Goal: Task Accomplishment & Management: Use online tool/utility

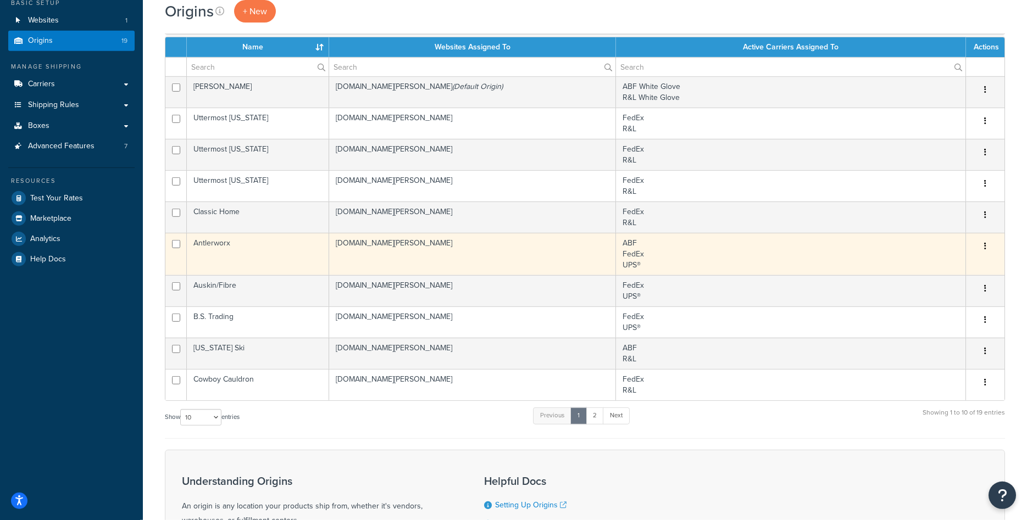
scroll to position [112, 0]
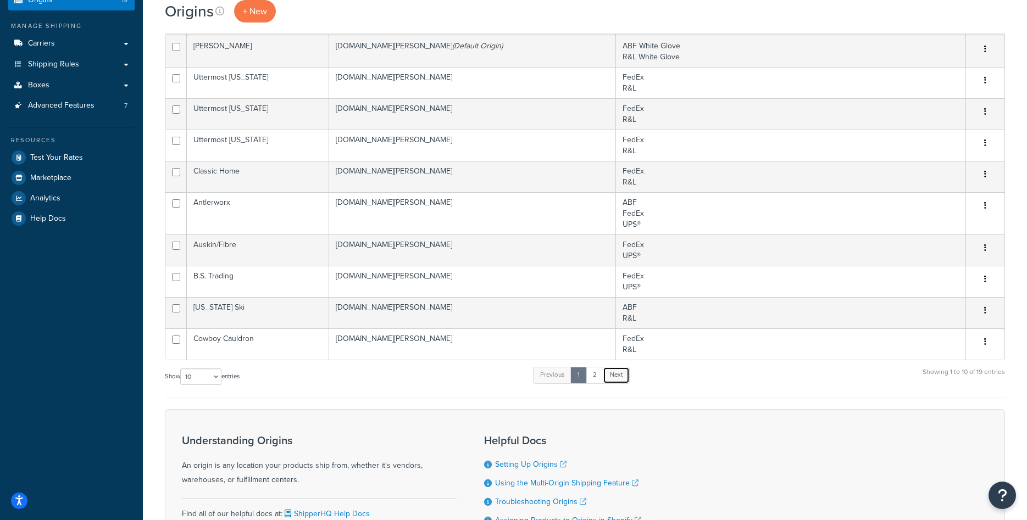
click at [621, 374] on link "Next" at bounding box center [616, 375] width 27 height 16
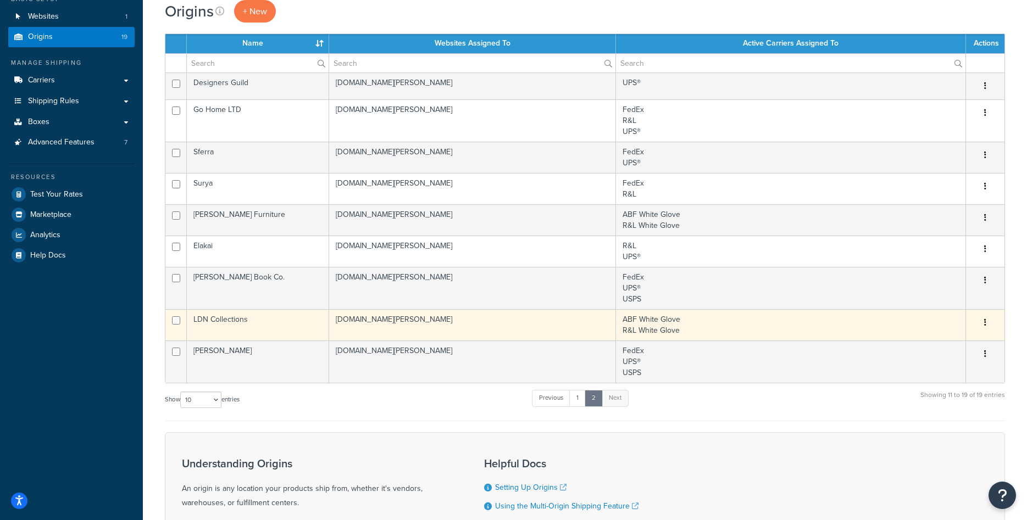
scroll to position [56, 0]
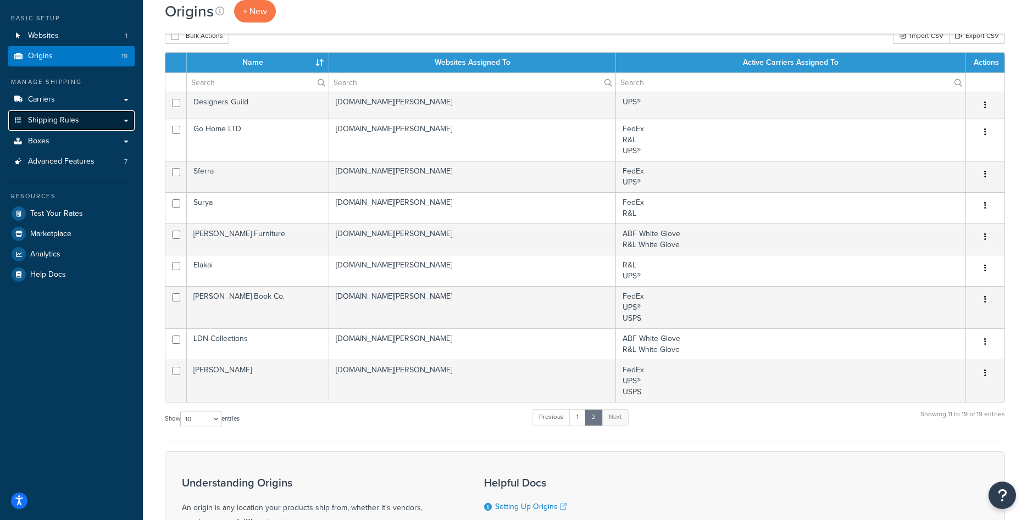
click at [91, 125] on link "Shipping Rules" at bounding box center [71, 120] width 126 height 20
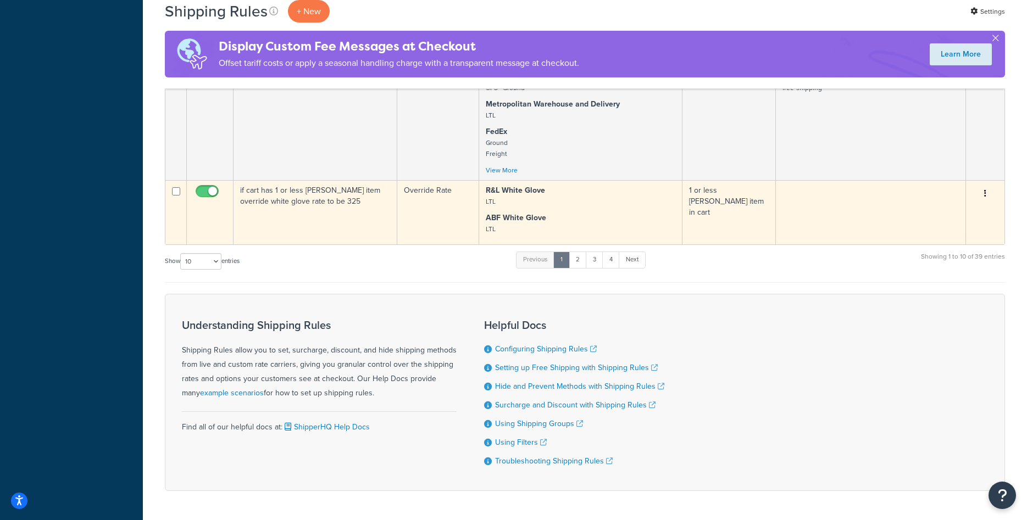
scroll to position [709, 0]
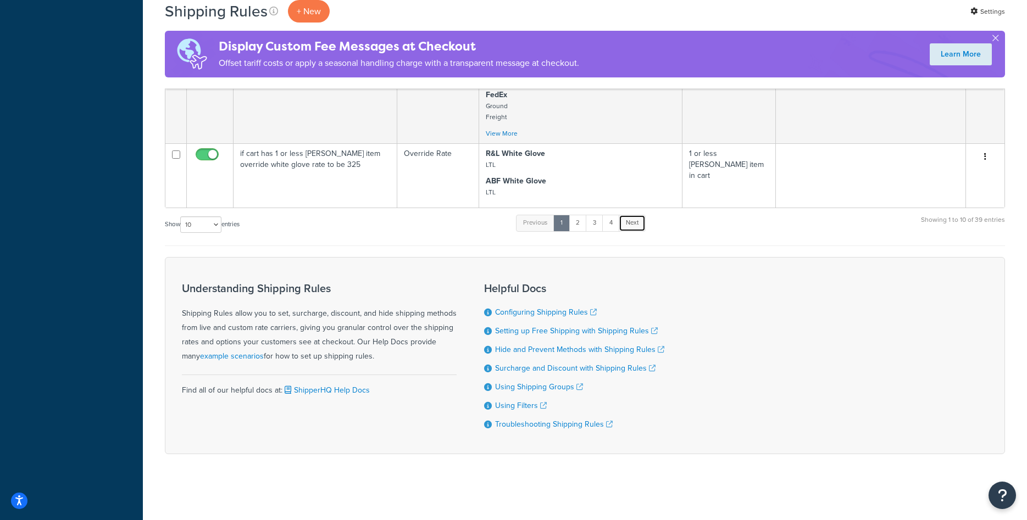
click at [633, 222] on link "Next" at bounding box center [631, 223] width 27 height 16
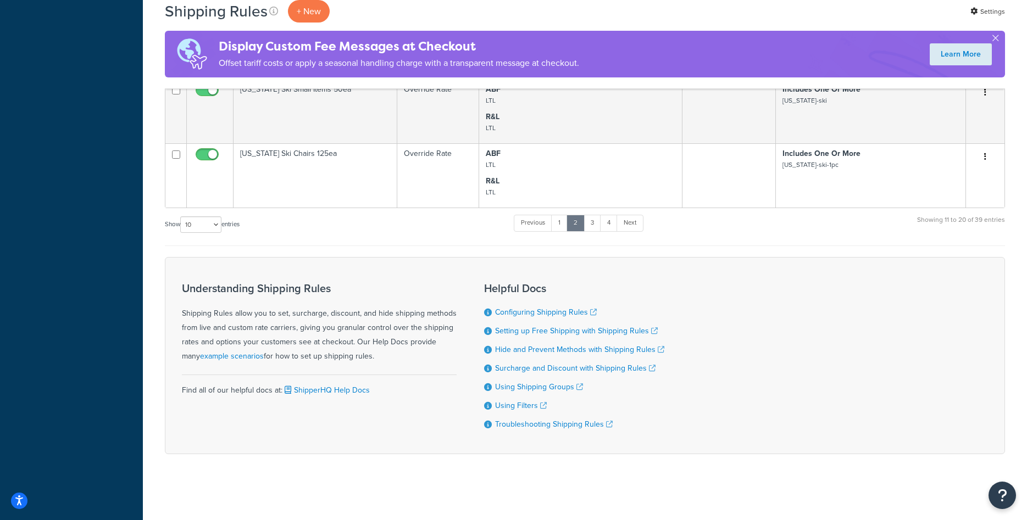
click at [611, 227] on link "4" at bounding box center [609, 223] width 18 height 16
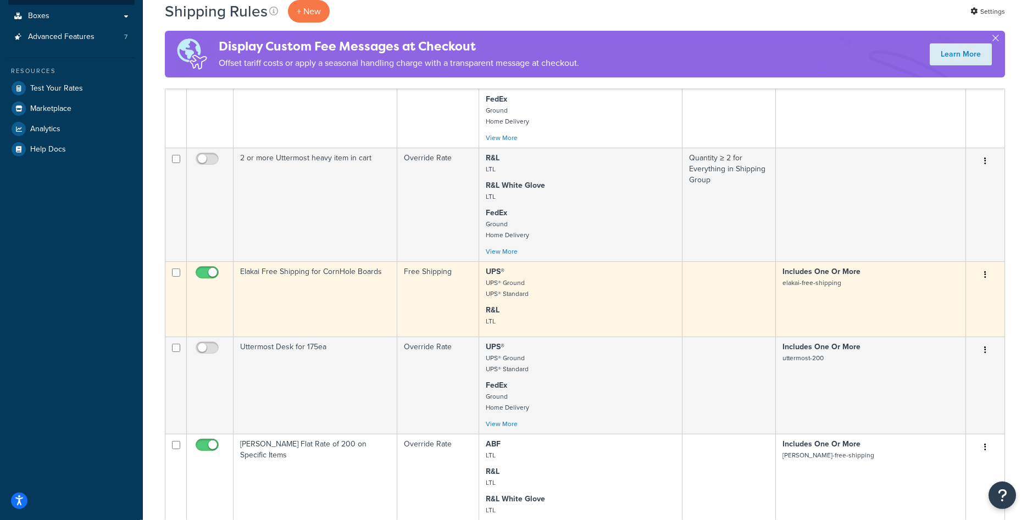
scroll to position [255, 0]
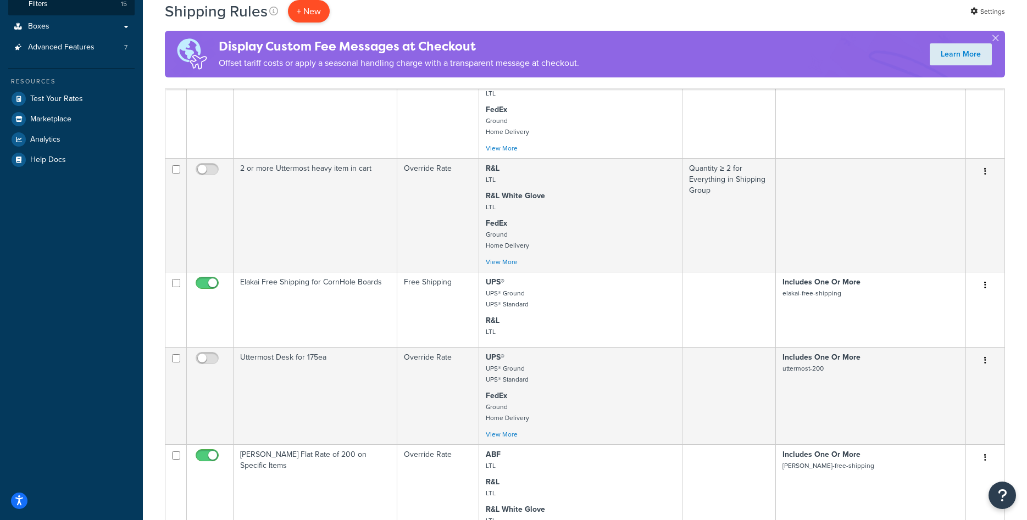
click at [310, 12] on p "+ New" at bounding box center [309, 11] width 42 height 23
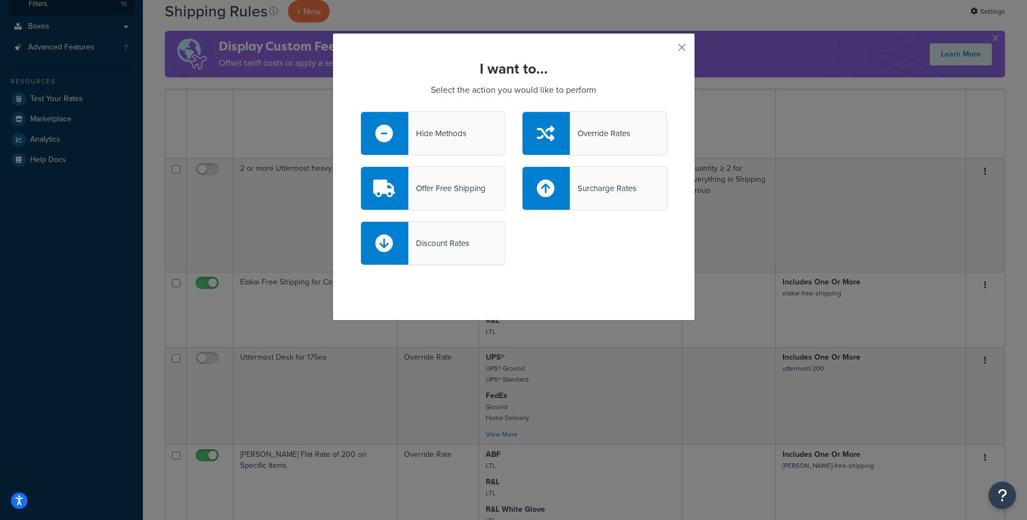
click at [455, 191] on div "Offer Free Shipping" at bounding box center [446, 188] width 77 height 15
click at [0, 0] on input "Offer Free Shipping" at bounding box center [0, 0] width 0 height 0
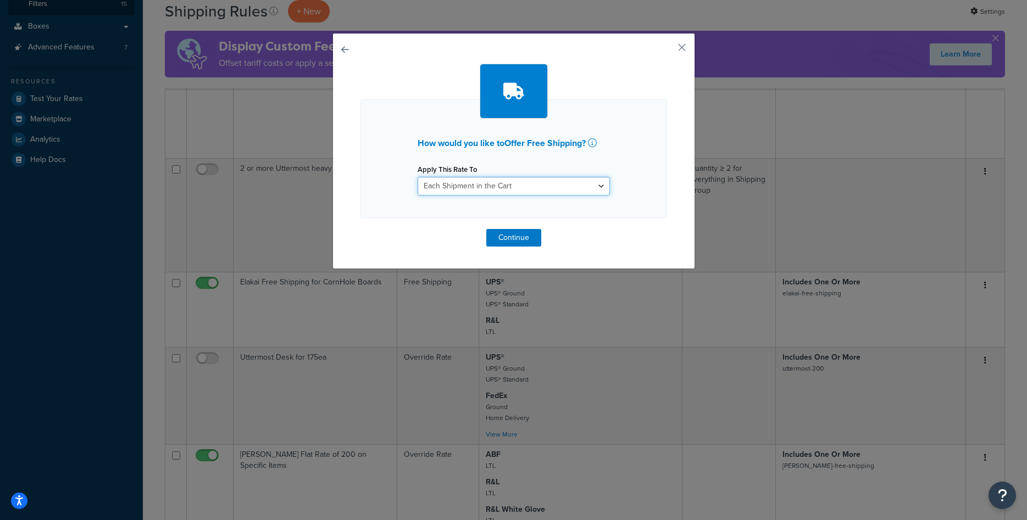
select select "ITEM"
click option "Each Item within a Shipping Group" at bounding box center [0, 0] width 0 height 0
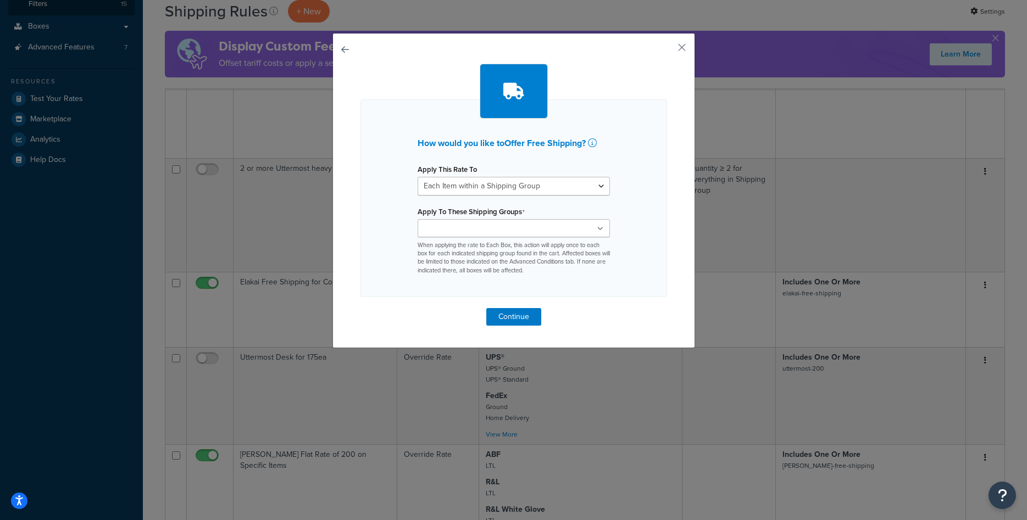
click at [486, 233] on input "Apply To These Shipping Groups" at bounding box center [469, 229] width 97 height 12
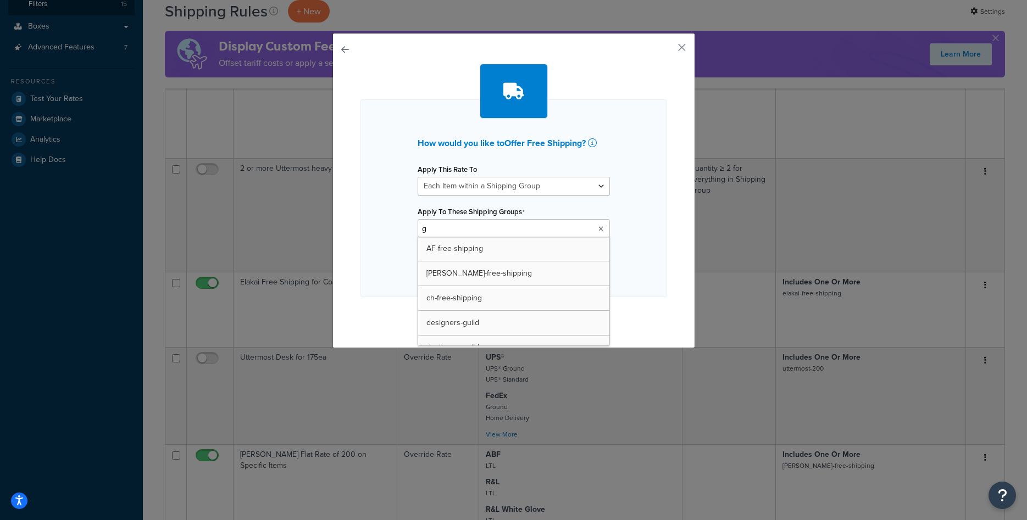
type input "go"
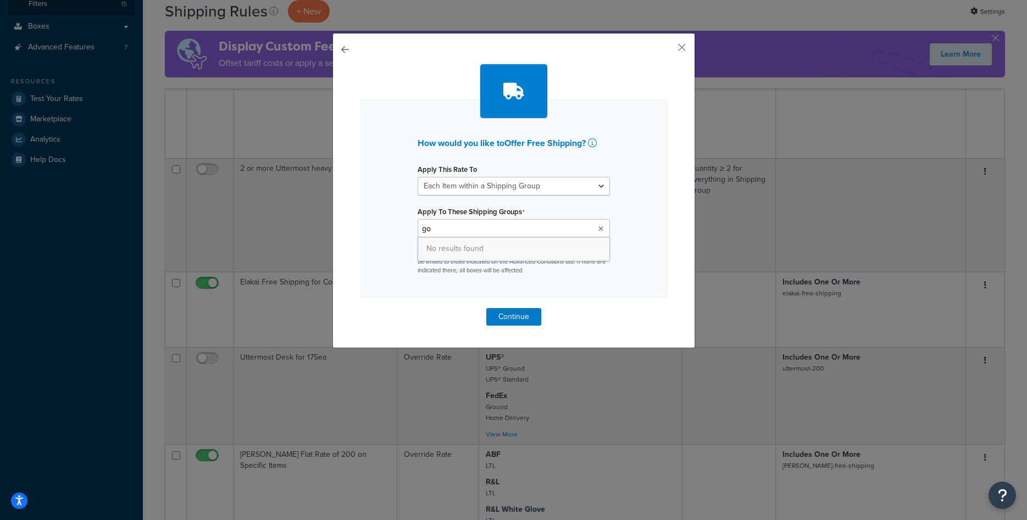
click at [470, 232] on input "go" at bounding box center [469, 229] width 97 height 12
type input "g"
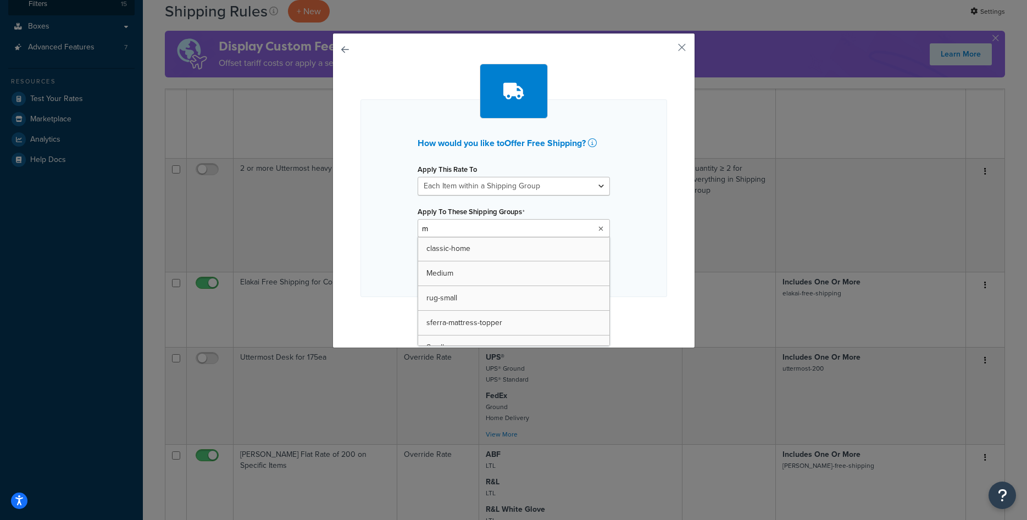
type input "me"
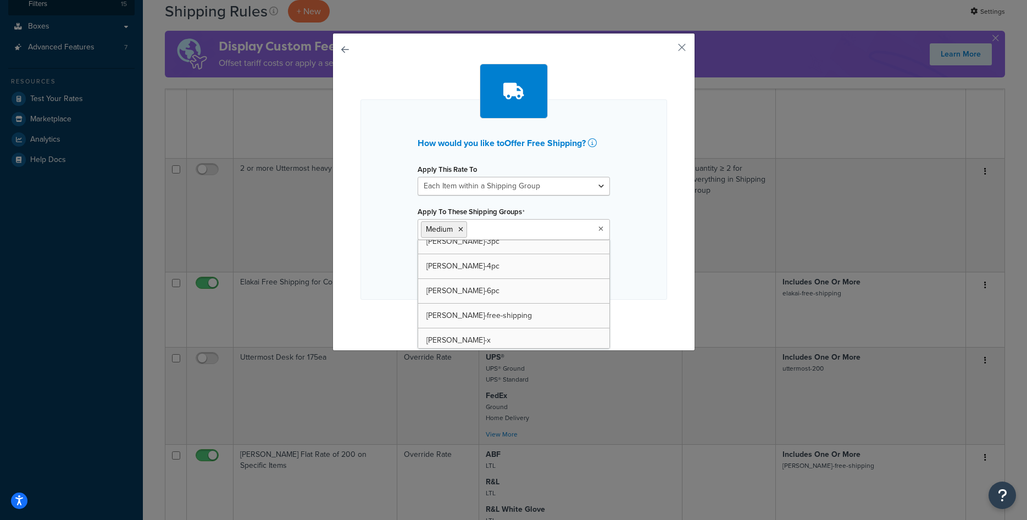
scroll to position [98, 0]
click at [633, 263] on div "How would you like to Offer Free Shipping ? Apply This Rate To Each Shipment in…" at bounding box center [513, 199] width 307 height 200
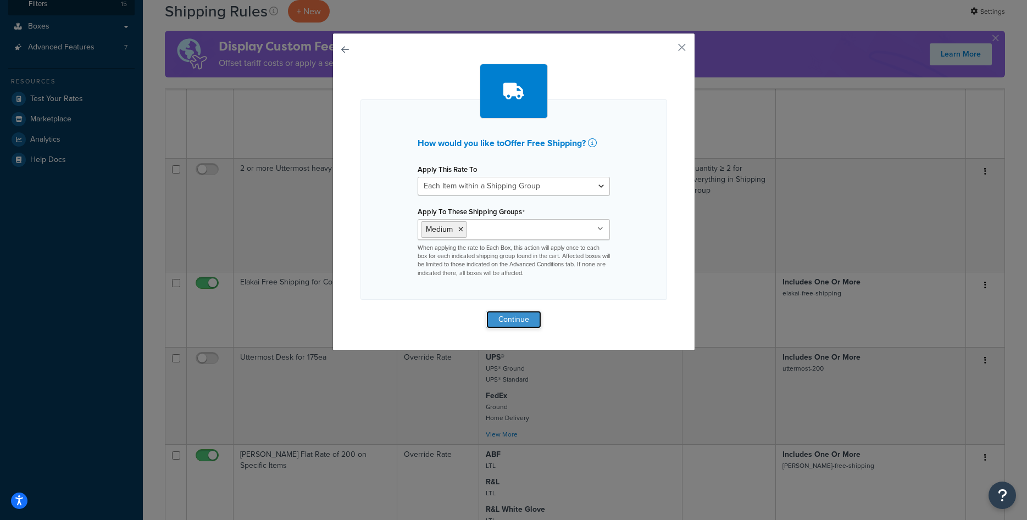
click at [522, 317] on button "Continue" at bounding box center [513, 320] width 55 height 18
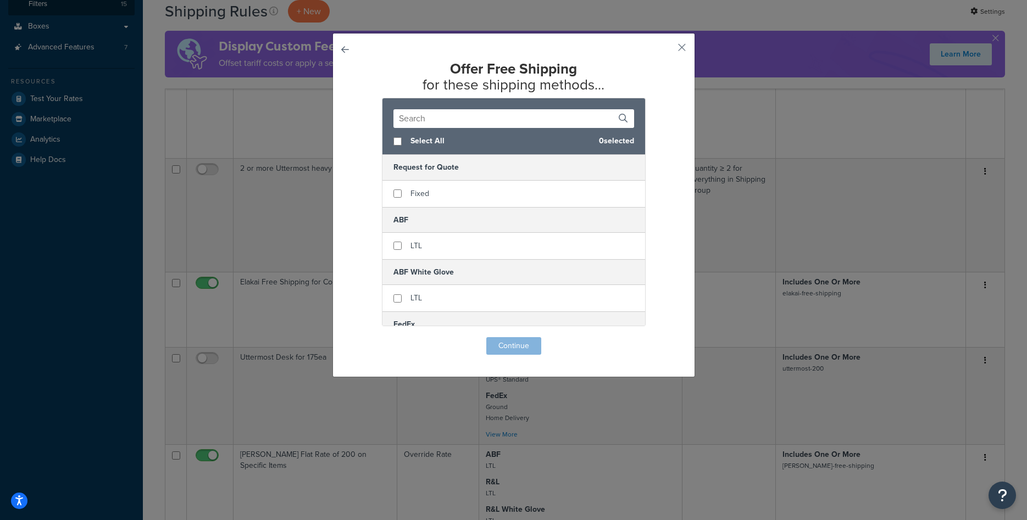
click at [438, 119] on input "text" at bounding box center [513, 118] width 241 height 19
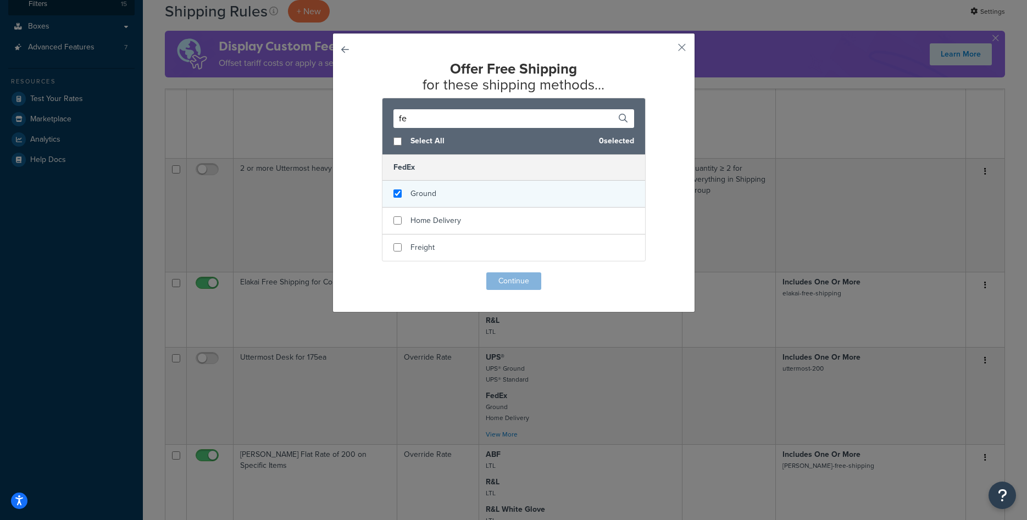
type input "fe"
checkbox input "true"
click at [421, 191] on span "Ground" at bounding box center [423, 194] width 26 height 12
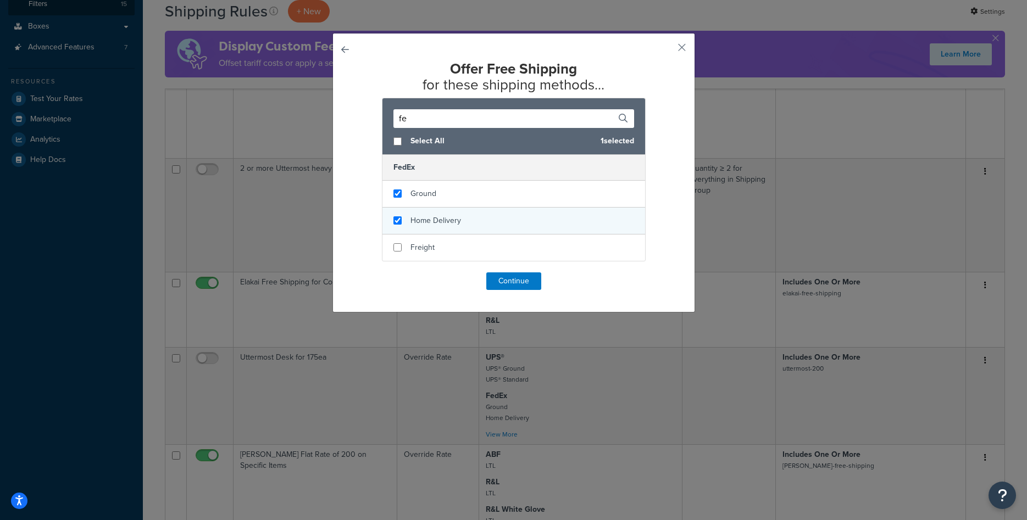
checkbox input "true"
click at [426, 218] on span "Home Delivery" at bounding box center [435, 221] width 51 height 12
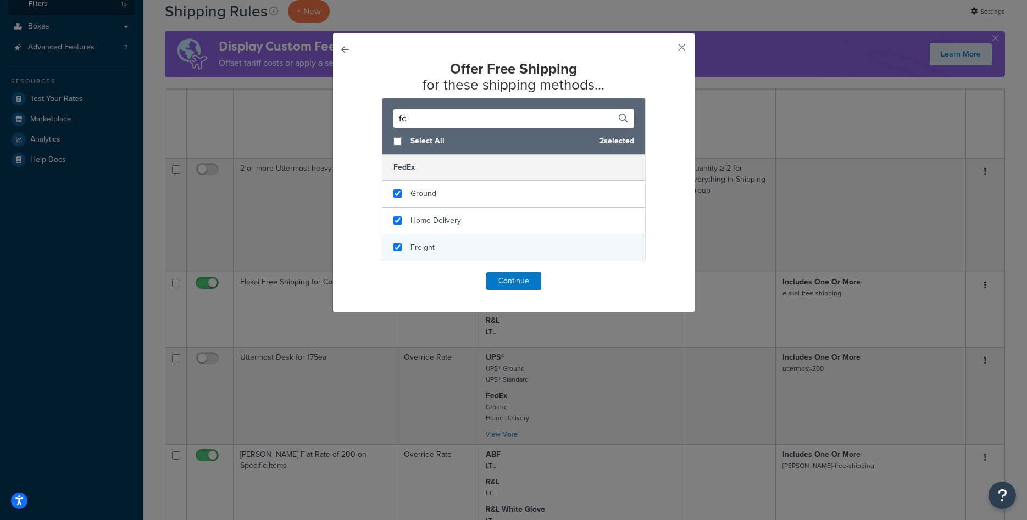
checkbox input "true"
click at [420, 253] on span "Freight" at bounding box center [422, 248] width 24 height 12
click at [446, 121] on input "fe" at bounding box center [513, 118] width 241 height 19
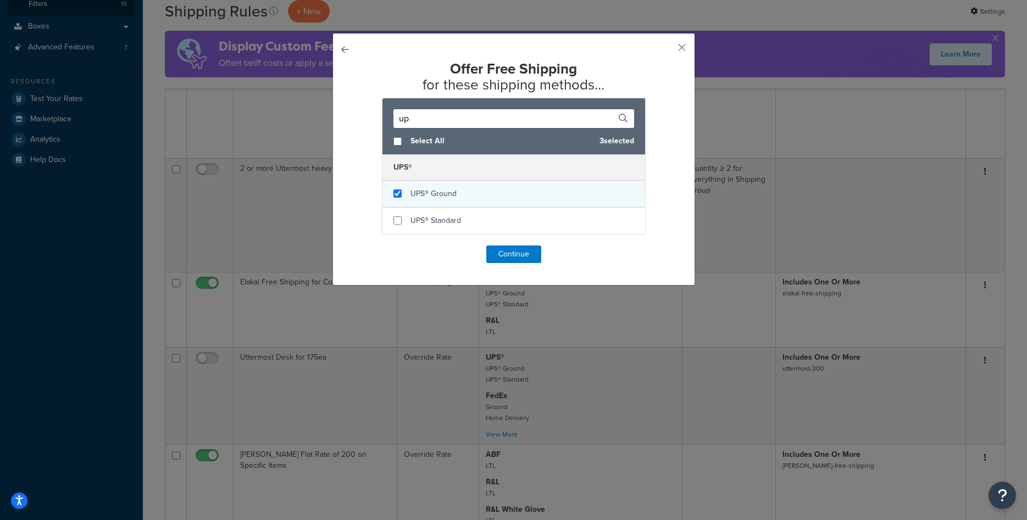
type input "up"
checkbox input "true"
click at [434, 193] on span "UPS® Ground" at bounding box center [433, 194] width 46 height 12
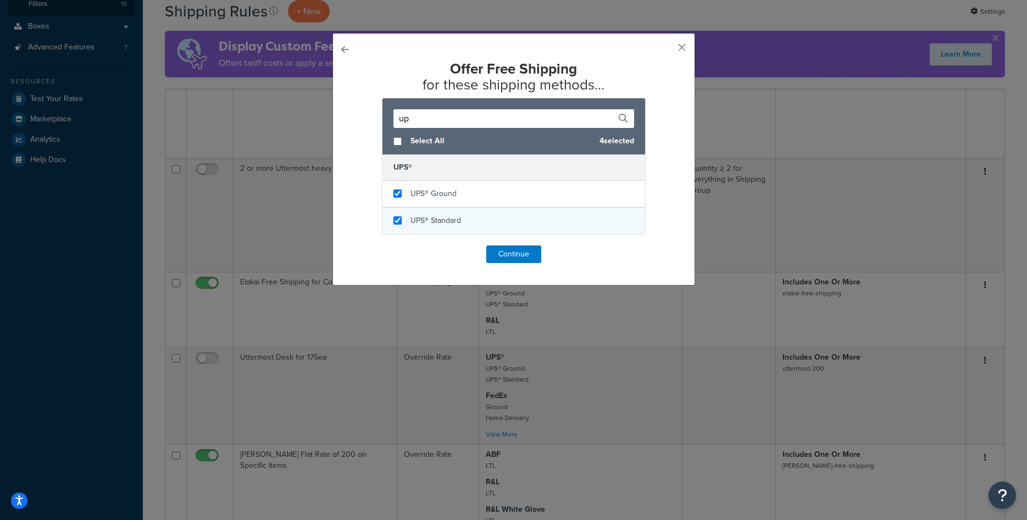
checkbox input "true"
click at [433, 221] on span "UPS® Standard" at bounding box center [435, 221] width 51 height 12
click at [439, 120] on input "up" at bounding box center [513, 118] width 241 height 19
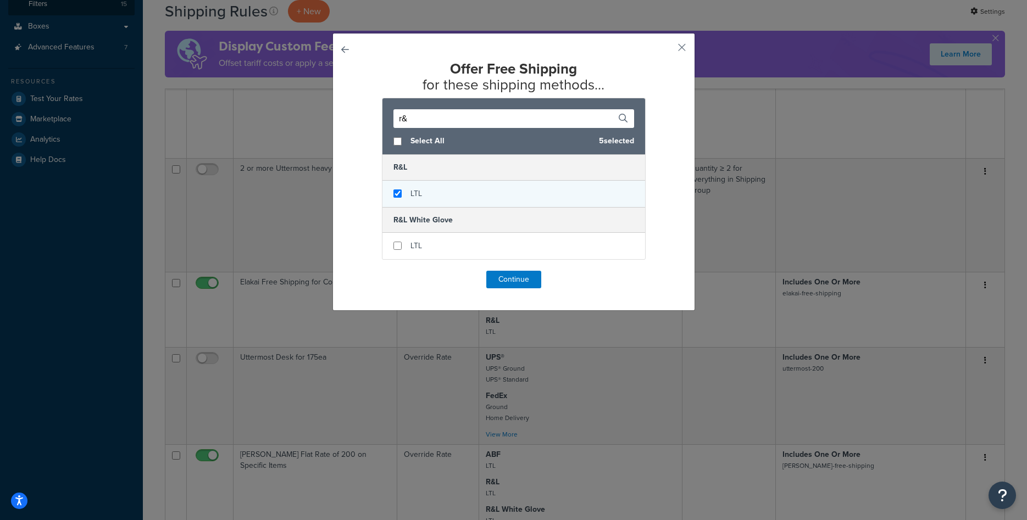
type input "r&"
checkbox input "true"
click at [415, 191] on span "LTL" at bounding box center [416, 194] width 12 height 12
click at [428, 120] on input "r&" at bounding box center [513, 118] width 241 height 19
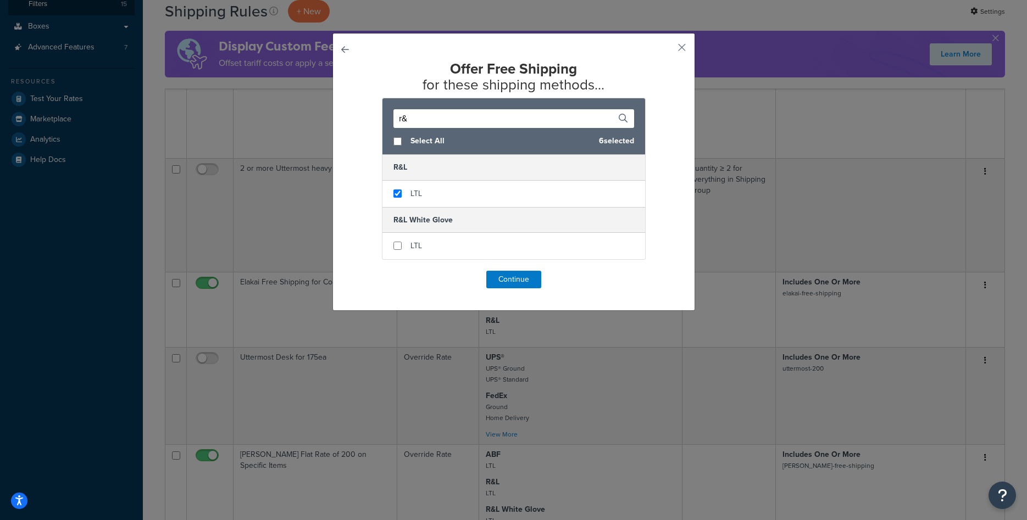
click at [428, 120] on input "r&" at bounding box center [513, 118] width 241 height 19
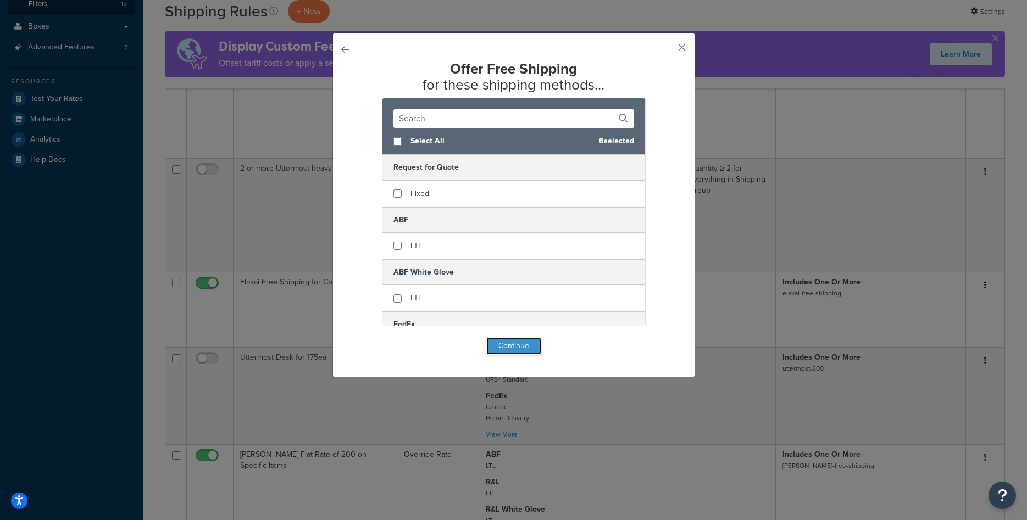
click at [504, 344] on button "Continue" at bounding box center [513, 346] width 55 height 18
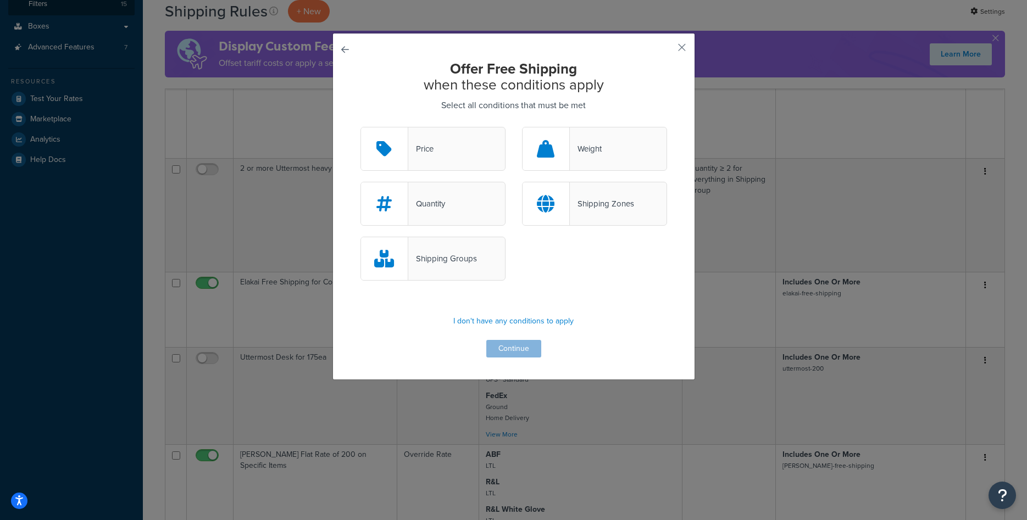
click at [476, 263] on div "Shipping Groups" at bounding box center [442, 258] width 69 height 15
click at [0, 0] on input "Shipping Groups" at bounding box center [0, 0] width 0 height 0
click at [514, 344] on button "Continue" at bounding box center [513, 349] width 55 height 18
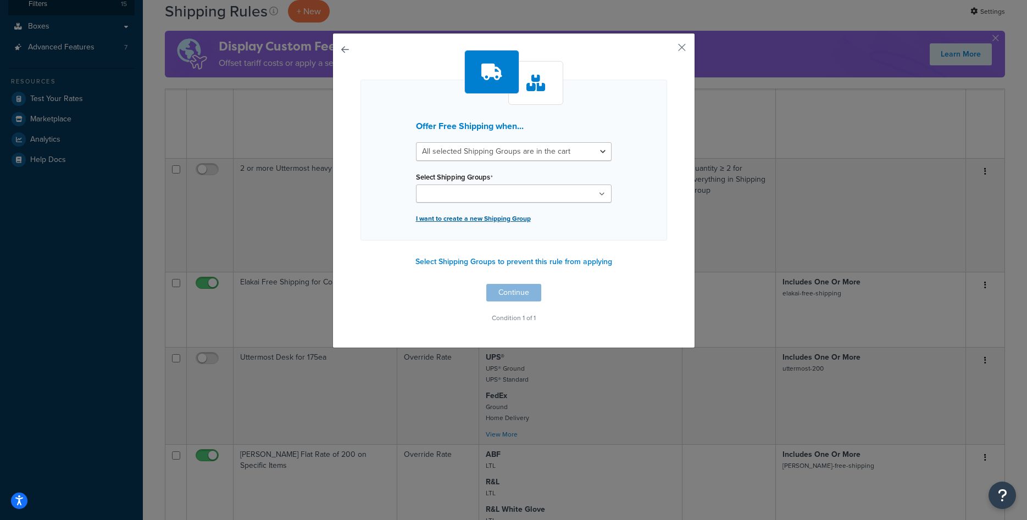
click at [507, 220] on p "I want to create a new Shipping Group" at bounding box center [514, 218] width 196 height 15
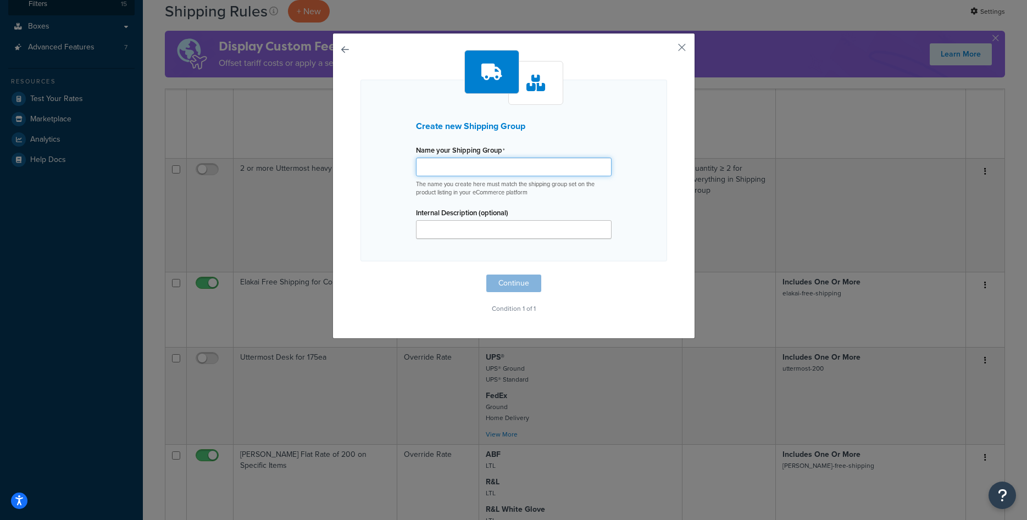
click at [486, 172] on input "Name your Shipping Group" at bounding box center [514, 167] width 196 height 19
paste input "gh-free-shipping"
type input "gh-free-shipping"
click at [515, 281] on button "Continue" at bounding box center [513, 284] width 55 height 18
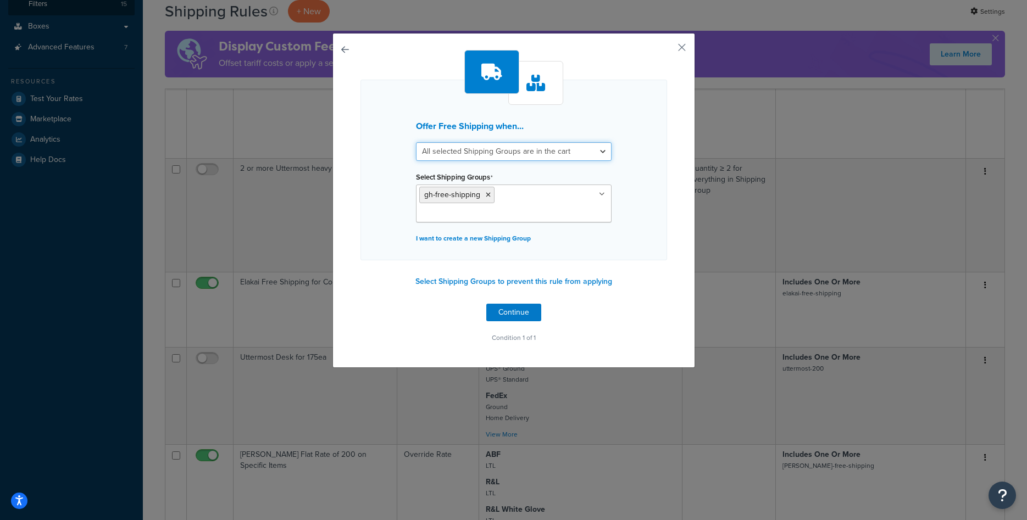
select select "any"
click option "Any selected Shipping Groups are in the cart" at bounding box center [0, 0] width 0 height 0
click at [506, 305] on button "Continue" at bounding box center [513, 313] width 55 height 18
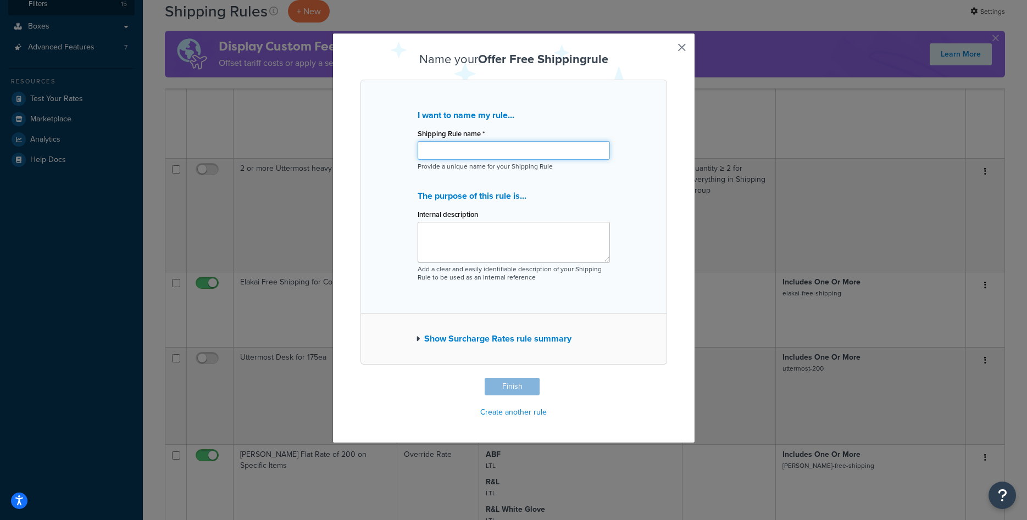
click at [501, 155] on input "Shipping Rule name *" at bounding box center [513, 150] width 192 height 19
type input "Go Home - Specific Products on Free Shipping"
click at [524, 386] on button "Finish" at bounding box center [511, 387] width 55 height 18
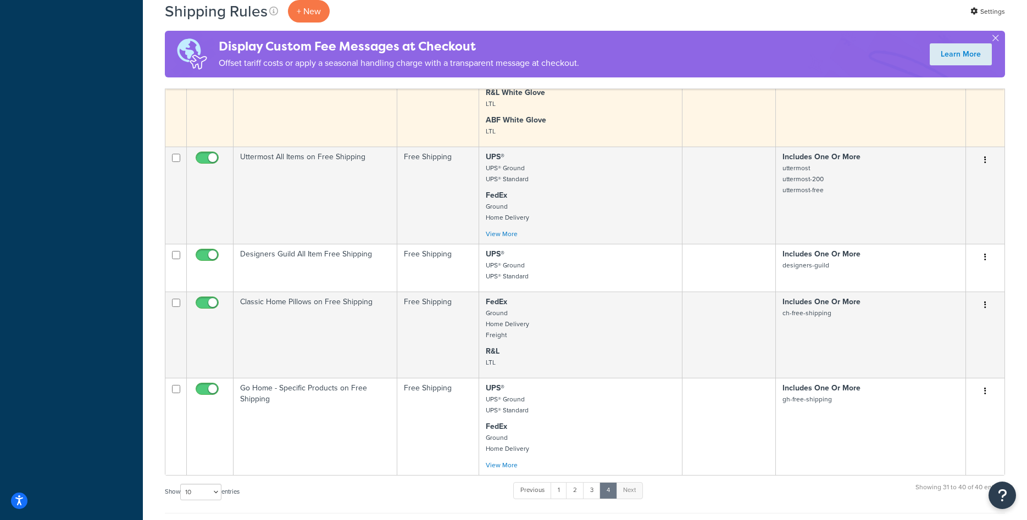
scroll to position [840, 0]
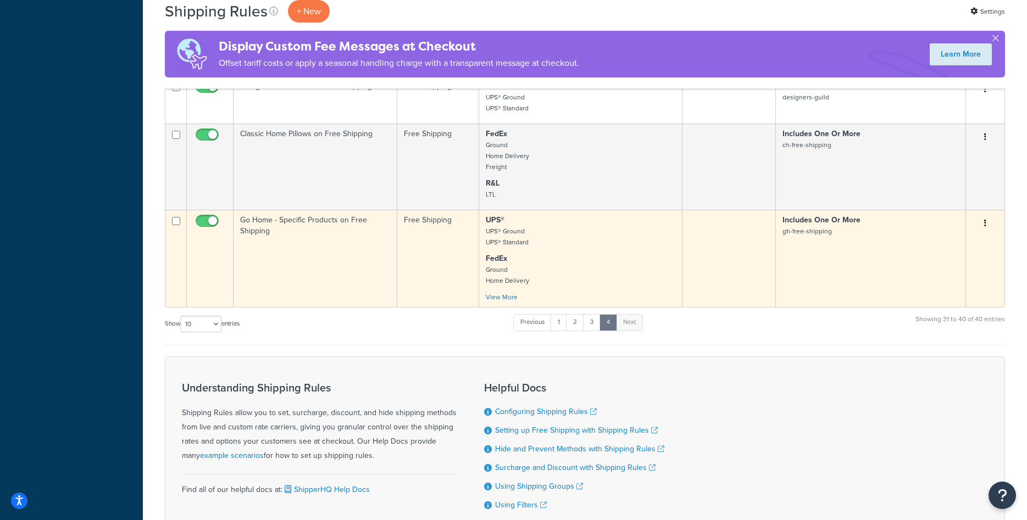
click at [342, 293] on td "Go Home - Specific Products on Free Shipping" at bounding box center [315, 258] width 164 height 97
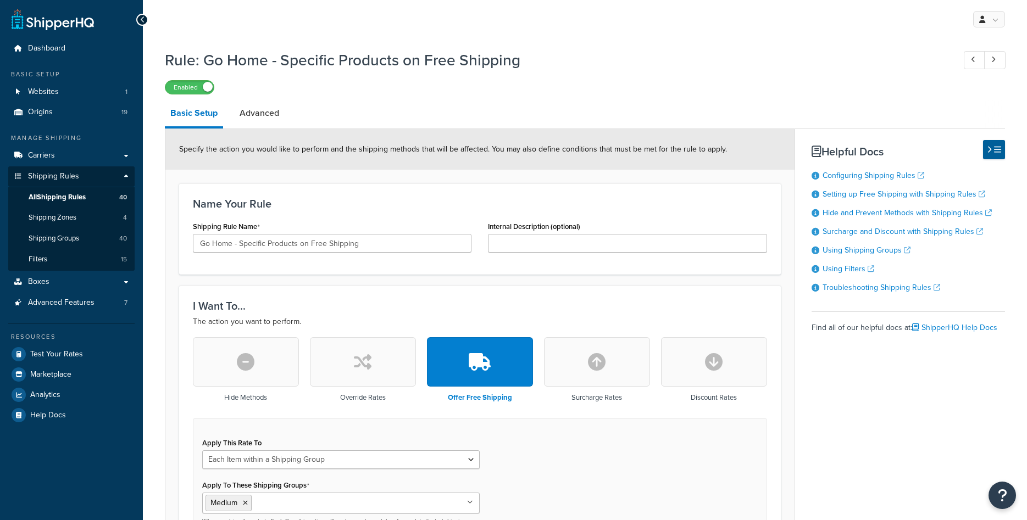
select select "ITEM"
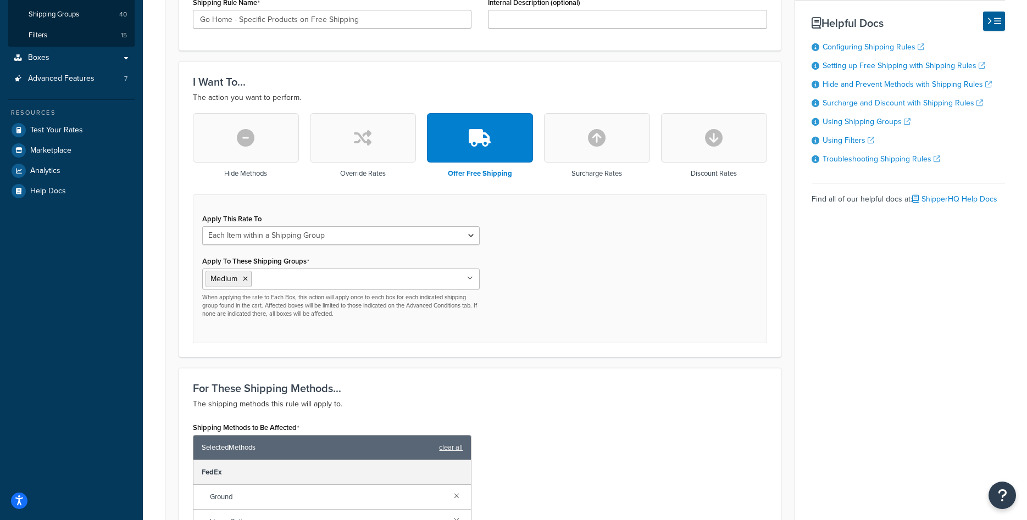
click at [307, 284] on input "Apply To These Shipping Groups" at bounding box center [302, 278] width 97 height 12
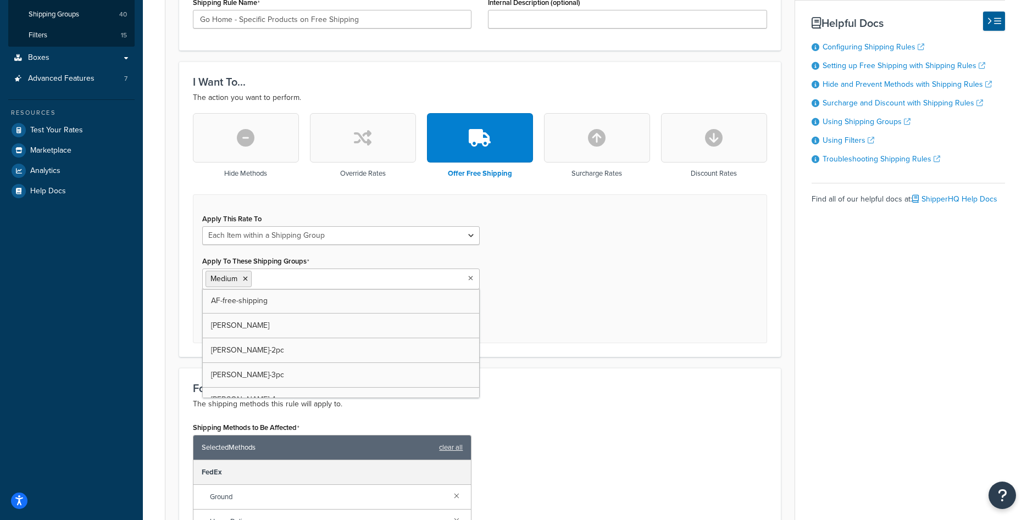
paste input "gh-free-shipping"
type input "gh-free-shipping"
click at [324, 280] on icon at bounding box center [323, 279] width 5 height 7
click at [560, 305] on div "Apply This Rate To Each Shipment in the Cart Each Origin in the Cart Each Shipp…" at bounding box center [480, 268] width 574 height 149
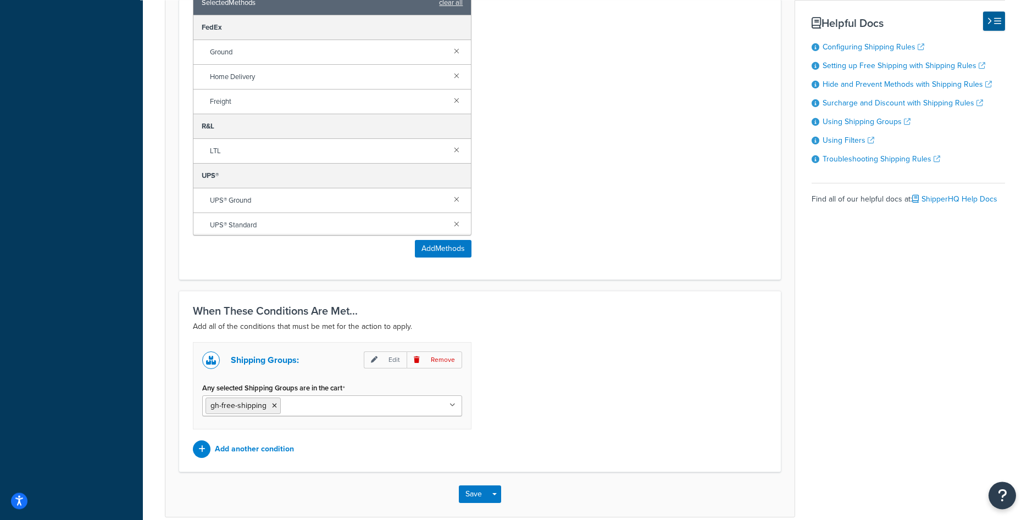
scroll to position [722, 0]
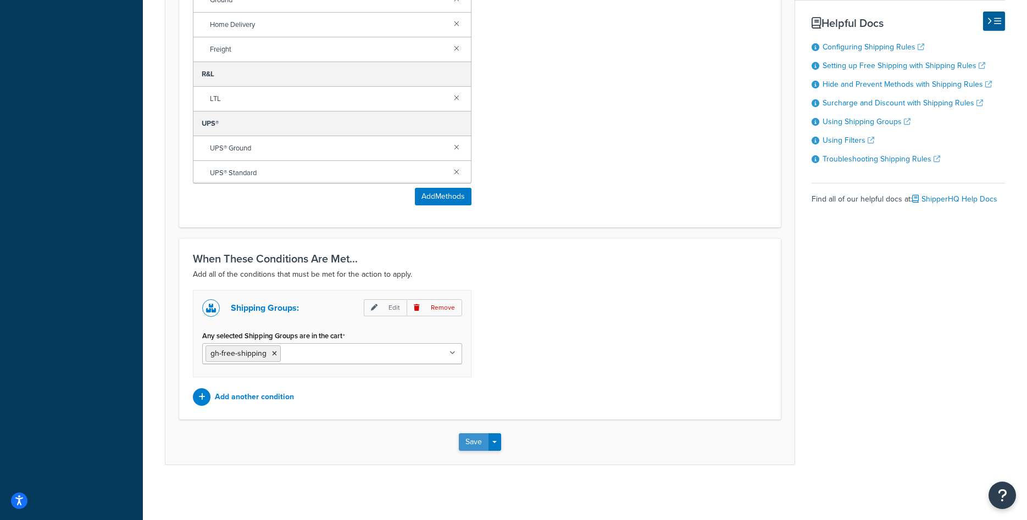
click at [467, 445] on button "Save" at bounding box center [474, 442] width 30 height 18
